Goal: Information Seeking & Learning: Understand process/instructions

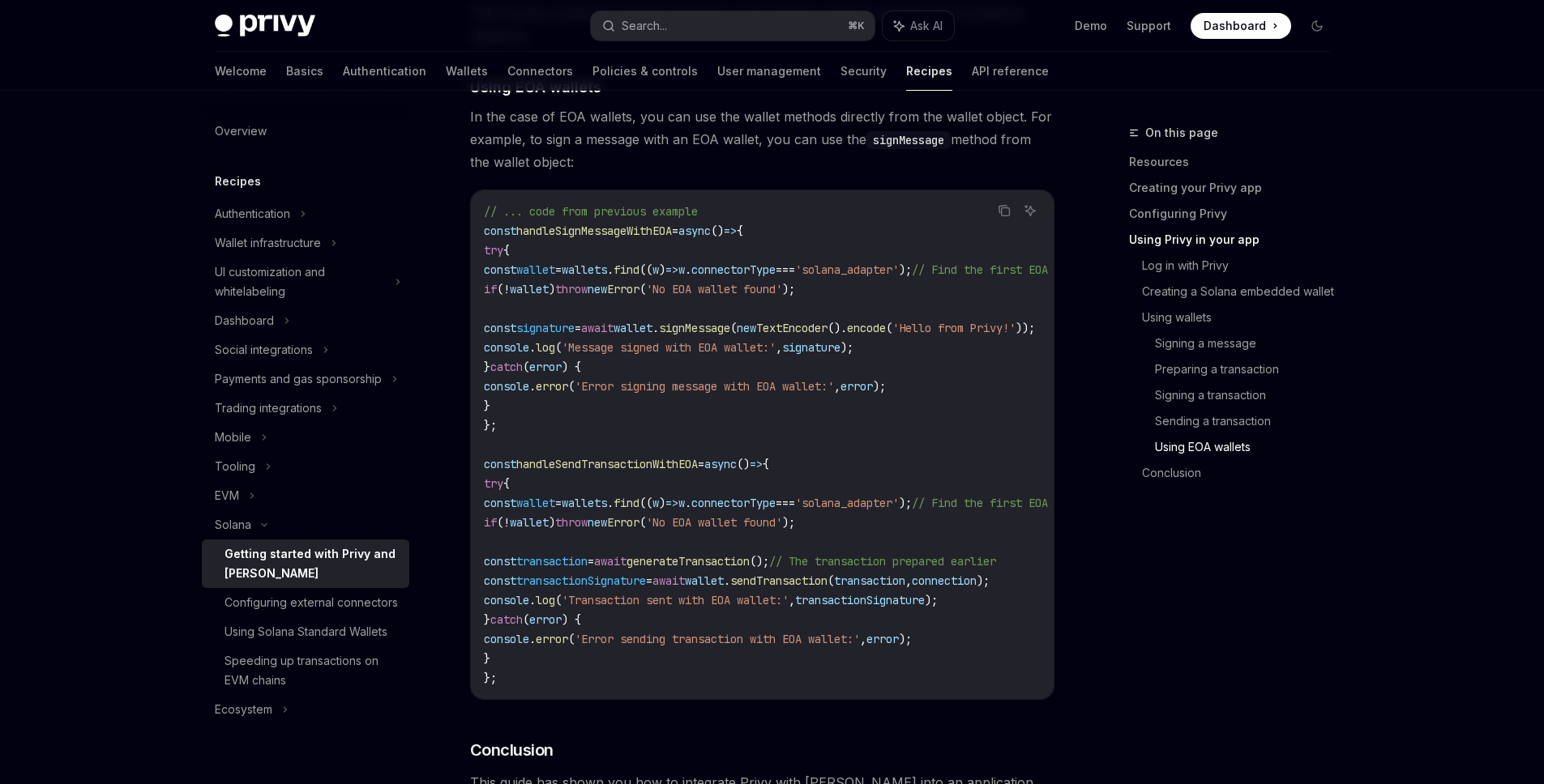
scroll to position [30, 0]
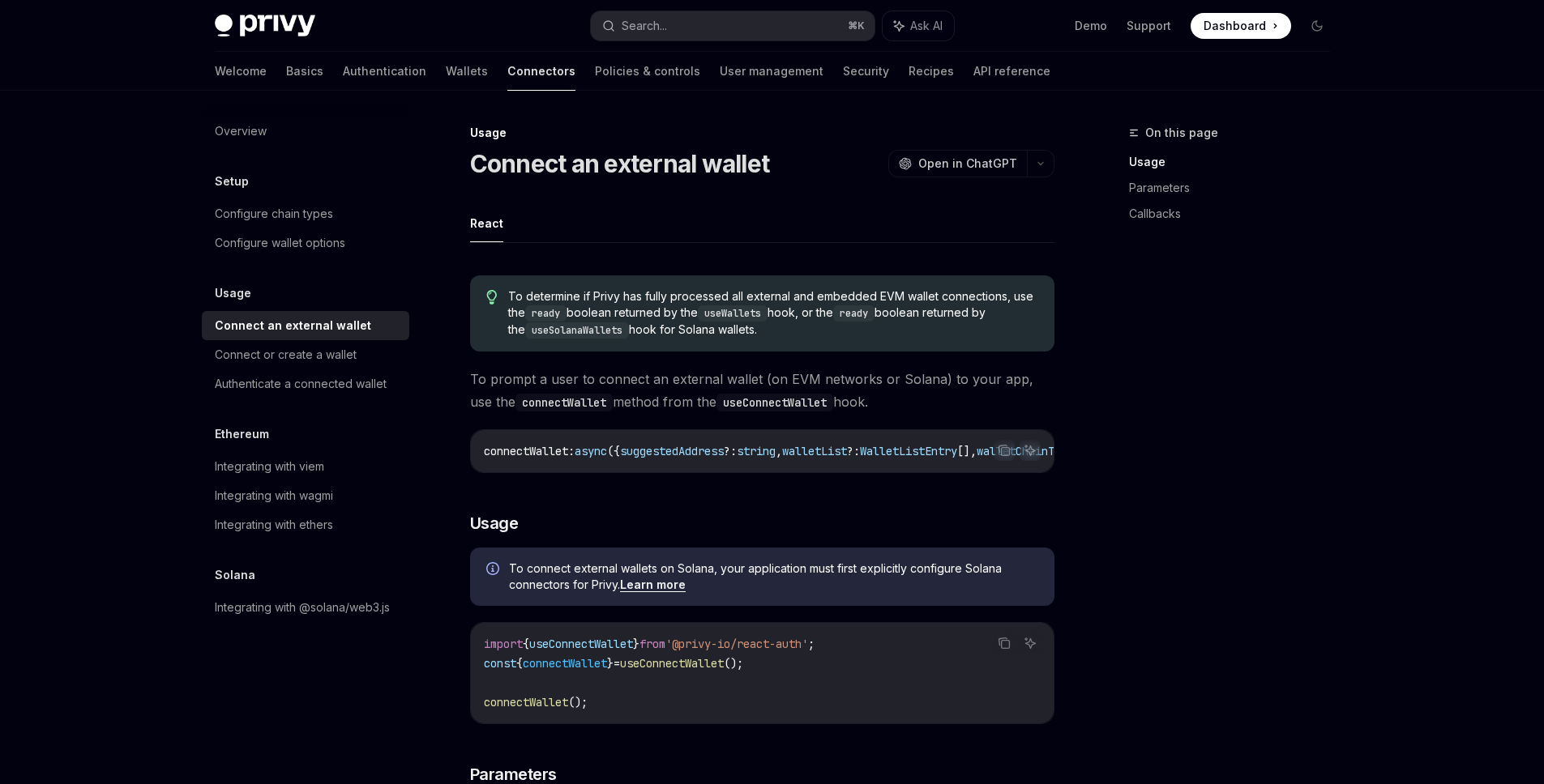
click at [276, 375] on div "Authenticate a connected wallet" at bounding box center [300, 384] width 172 height 19
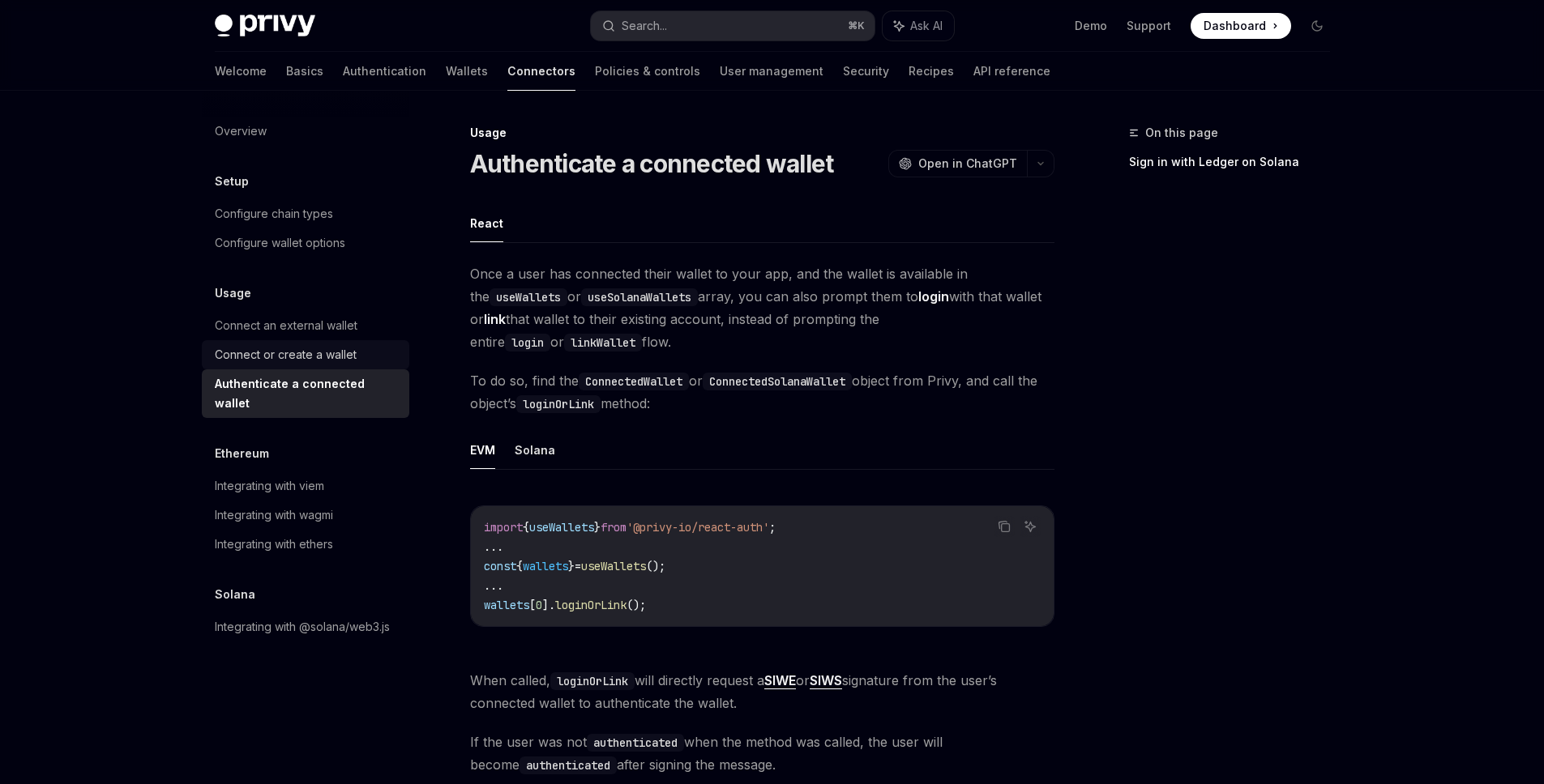
click at [306, 351] on div "Connect or create a wallet" at bounding box center [285, 354] width 142 height 19
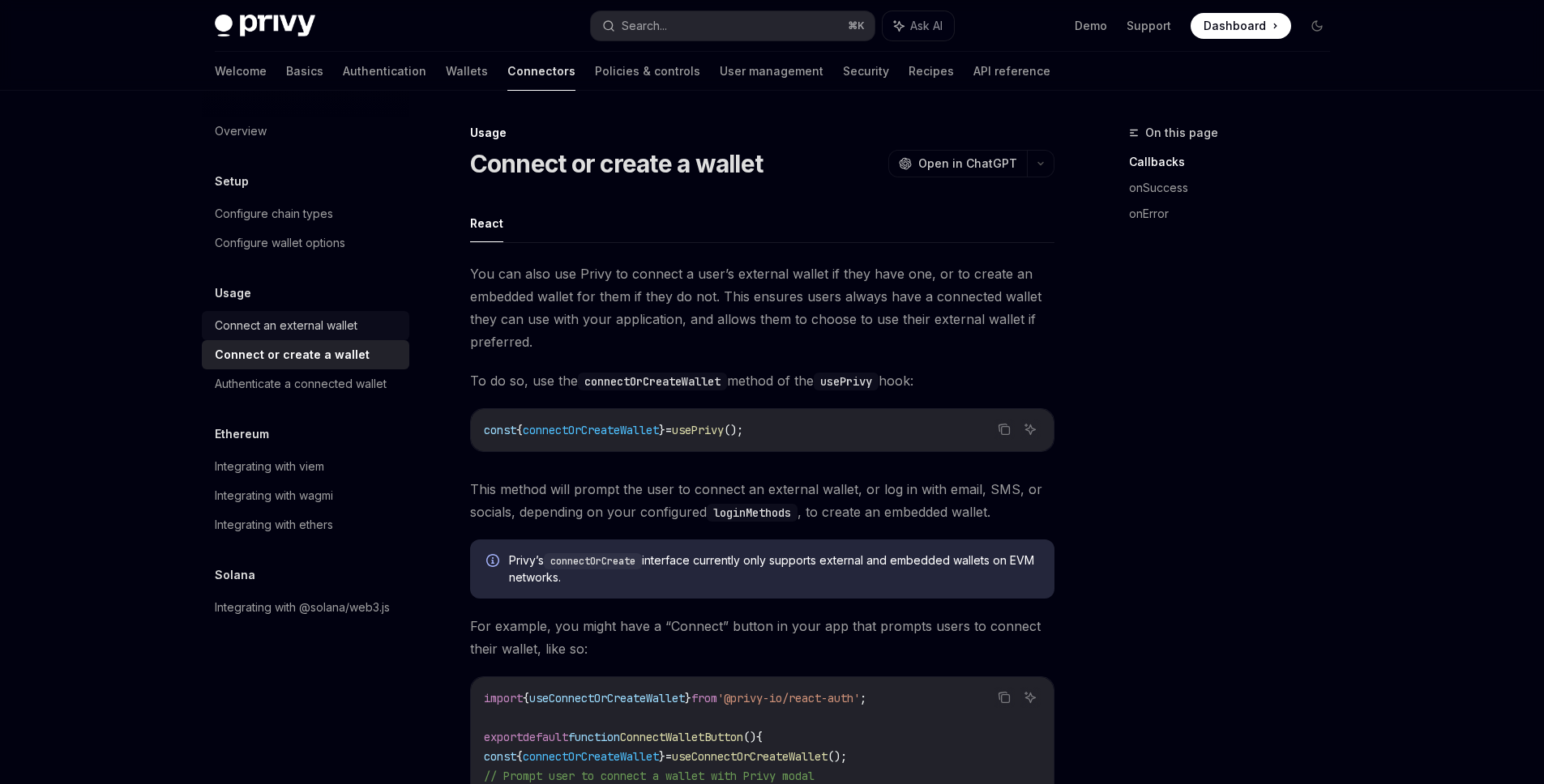
click at [329, 321] on div "Connect an external wallet" at bounding box center [286, 325] width 143 height 19
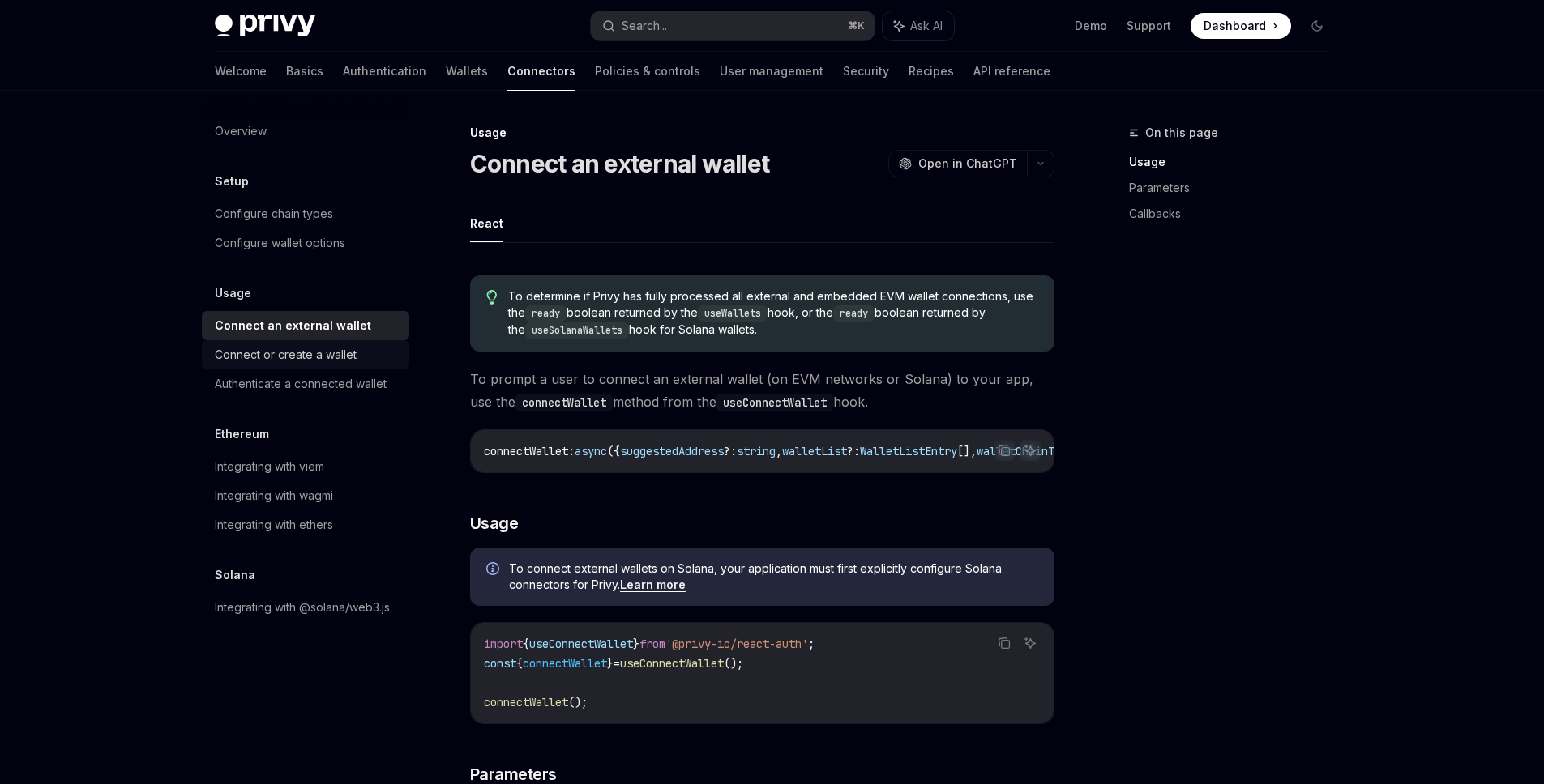
click at [306, 354] on div "Connect or create a wallet" at bounding box center [285, 354] width 142 height 19
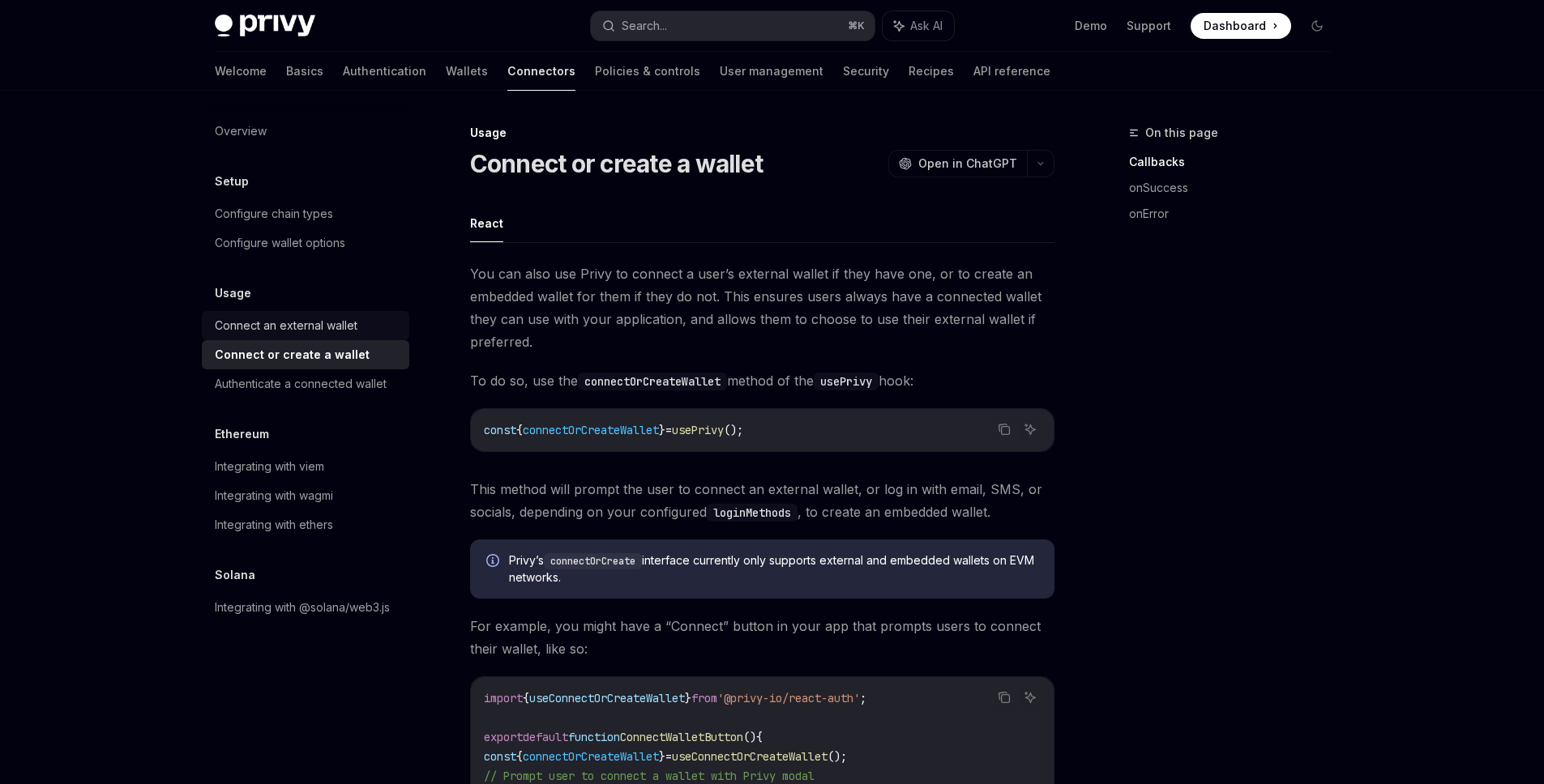
click at [317, 339] on link "Connect an external wallet" at bounding box center [306, 325] width 208 height 29
type textarea "*"
